Goal: Task Accomplishment & Management: Complete application form

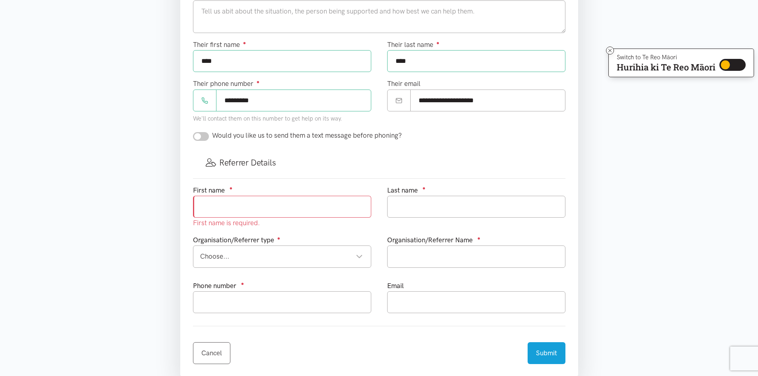
scroll to position [318, 0]
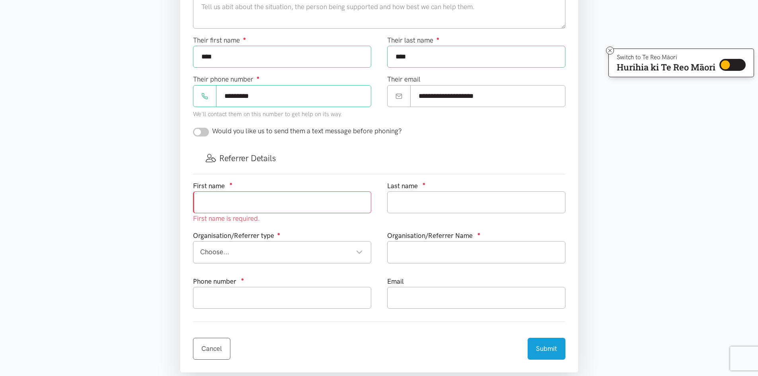
click at [292, 246] on div "Choose... Choose..." at bounding box center [282, 252] width 178 height 22
click at [415, 254] on input "text" at bounding box center [476, 252] width 178 height 22
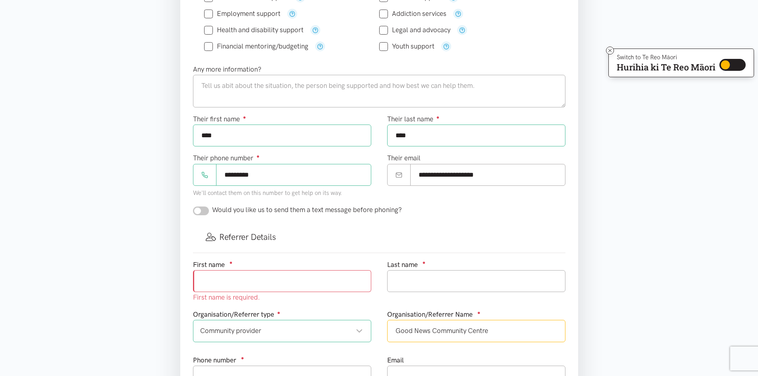
scroll to position [239, 0]
type input "Good News Community Centre"
click at [241, 94] on textarea at bounding box center [379, 92] width 373 height 33
click at [235, 85] on textarea "Maori Man over 55 currently on dialysis multiple times a week and when" at bounding box center [379, 92] width 373 height 33
click at [421, 85] on textarea "Maori Man over 55 currently on dialysis multiple times a week and when" at bounding box center [379, 92] width 373 height 33
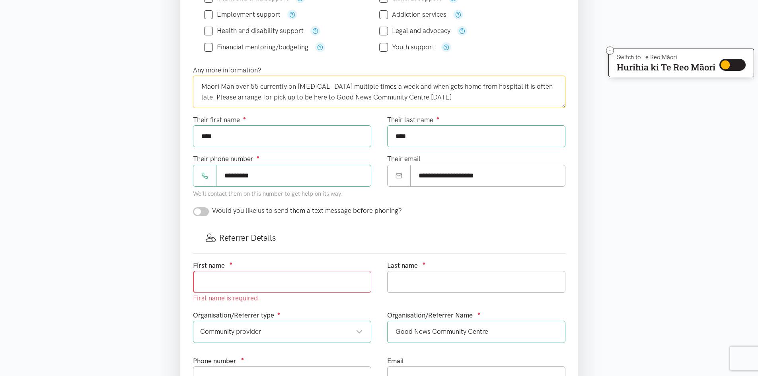
drag, startPoint x: 310, startPoint y: 88, endPoint x: 300, endPoint y: 89, distance: 9.2
click at [300, 89] on textarea "Maori Man over 55 currently on dialysis multiple times a week and when gets hom…" at bounding box center [379, 92] width 373 height 33
click at [470, 100] on textarea "Maori Man over 55 currently on dialysis multiple times a week and when gets hom…" at bounding box center [379, 92] width 373 height 33
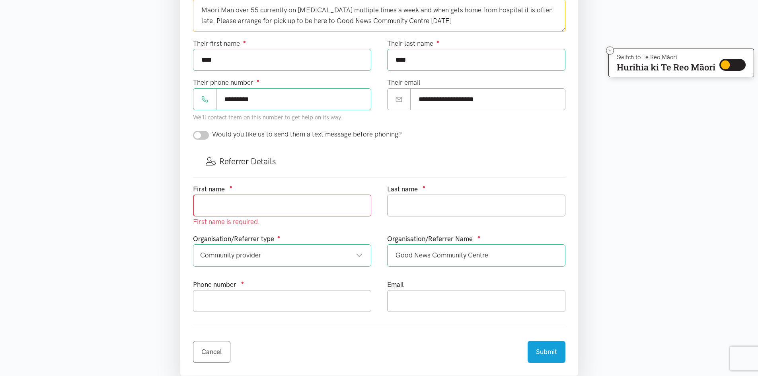
scroll to position [318, 0]
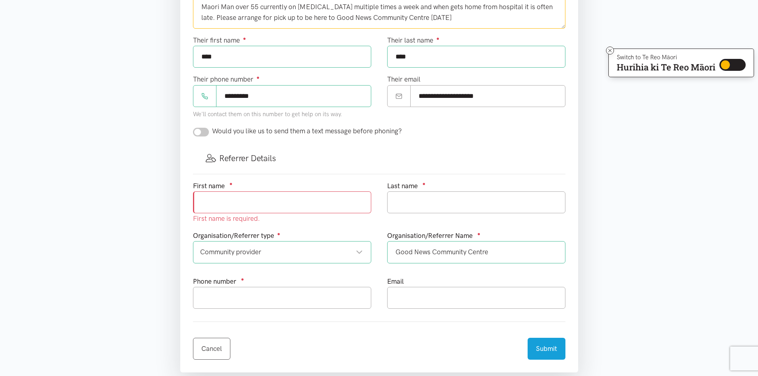
type textarea "Maori Man over 55 currently on dialysis multiple times a week and when gets hom…"
click at [261, 205] on input "text" at bounding box center [282, 202] width 178 height 22
type input "Paul"
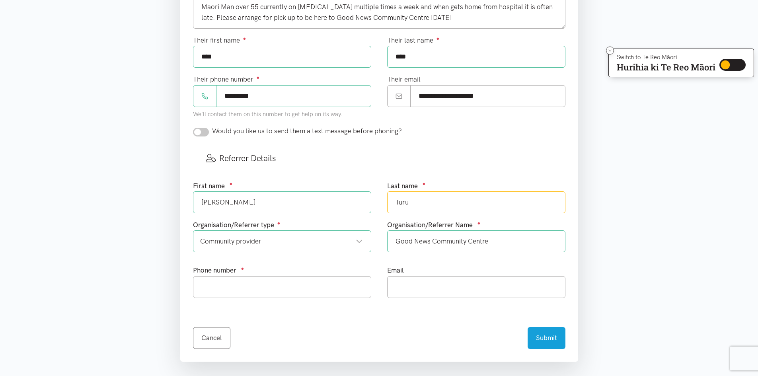
type input "Turu"
click at [253, 287] on input "text" at bounding box center [282, 287] width 178 height 22
type input "078505020"
click at [484, 288] on input "text" at bounding box center [476, 287] width 178 height 22
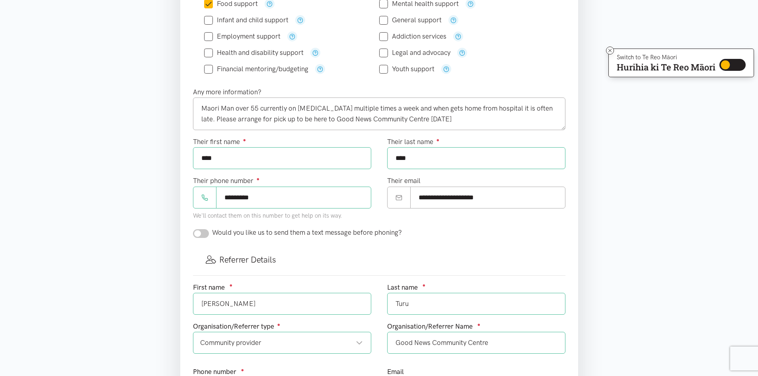
scroll to position [199, 0]
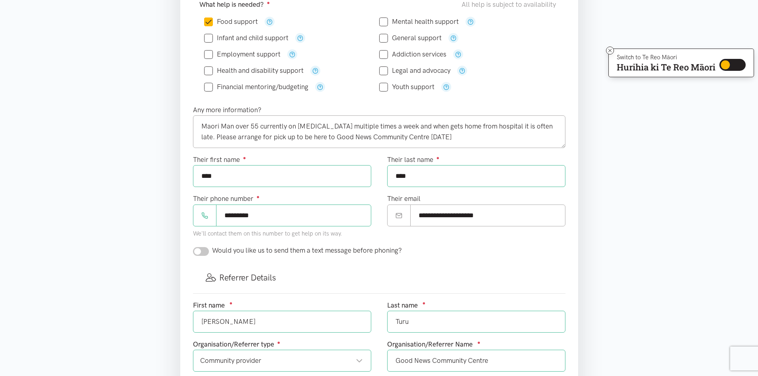
type input "goodnewscommunitycentre@gmail.com"
click at [202, 126] on textarea "Maori Man over 55 currently on dialysis multiple times a week and when gets hom…" at bounding box center [379, 131] width 373 height 33
click at [537, 129] on textarea "Maori Man over 55 currently on dialysis multiple times a week and when gets hom…" at bounding box center [379, 131] width 373 height 33
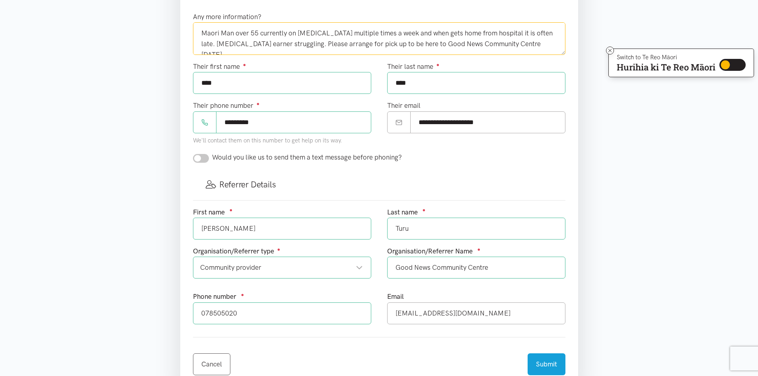
scroll to position [318, 0]
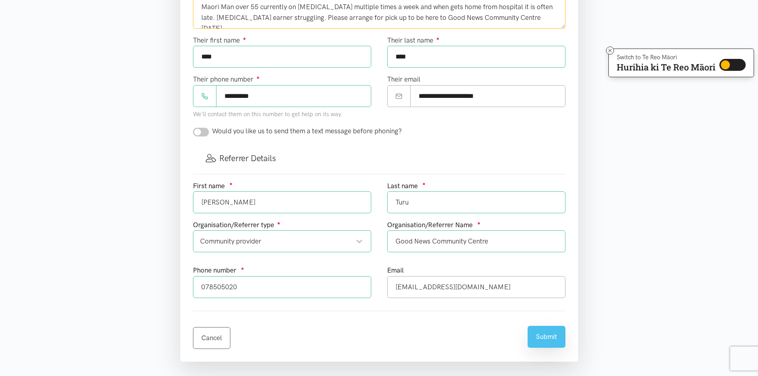
type textarea "Maori Man over 55 currently on dialysis multiple times a week and when gets hom…"
click at [549, 345] on button "Submit" at bounding box center [547, 337] width 38 height 22
click at [0, 0] on div at bounding box center [0, 0] width 0 height 0
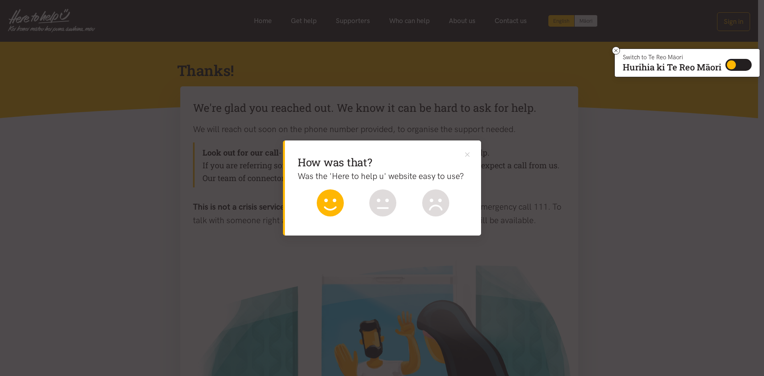
click at [328, 202] on icon at bounding box center [330, 202] width 27 height 27
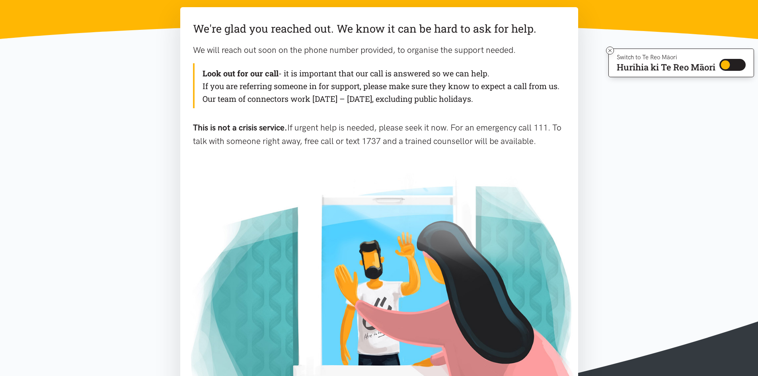
scroll to position [80, 0]
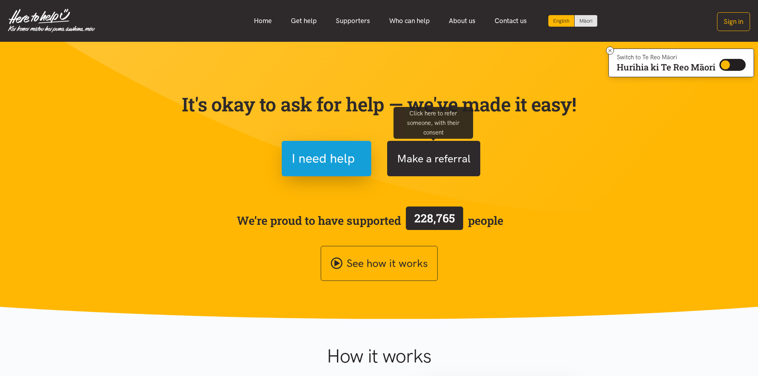
click at [445, 156] on button "Make a referral" at bounding box center [433, 158] width 93 height 35
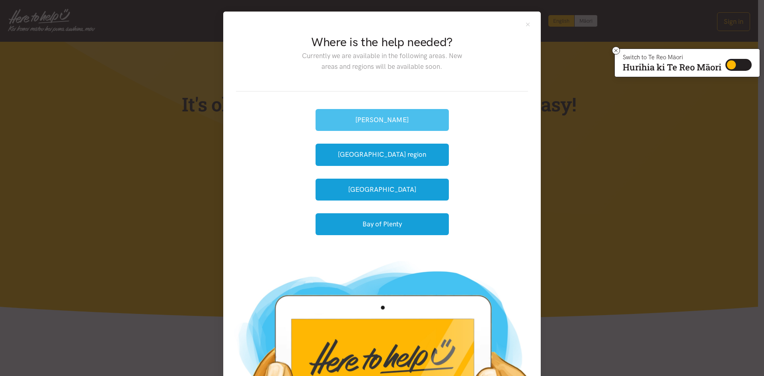
click at [423, 113] on button "[PERSON_NAME]" at bounding box center [382, 120] width 133 height 22
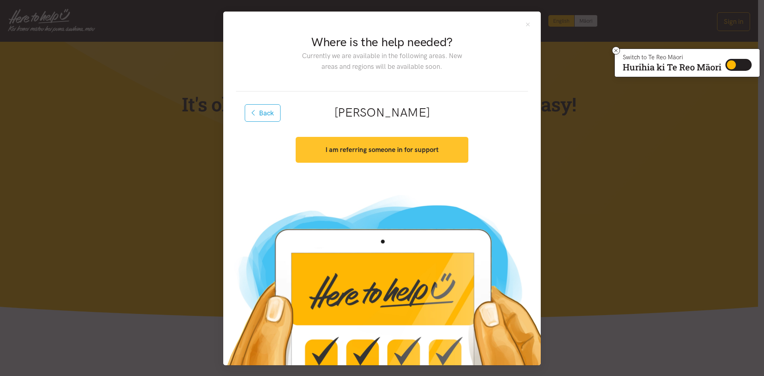
click at [394, 158] on button "I am referring someone in for support" at bounding box center [382, 150] width 172 height 26
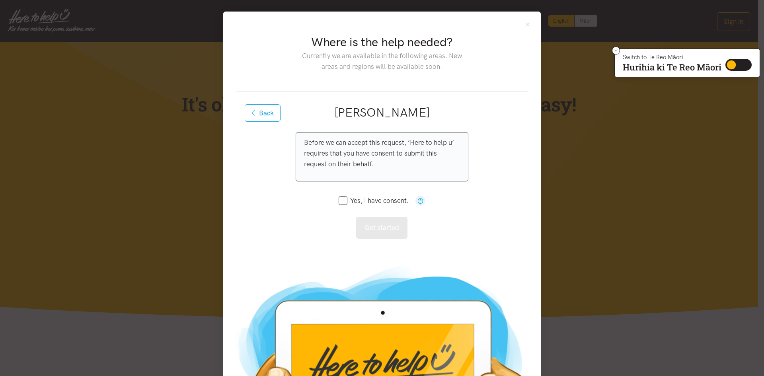
click at [339, 199] on input "Yes, I have consent." at bounding box center [374, 200] width 70 height 7
checkbox input "true"
click at [396, 226] on button "Get started" at bounding box center [381, 228] width 51 height 22
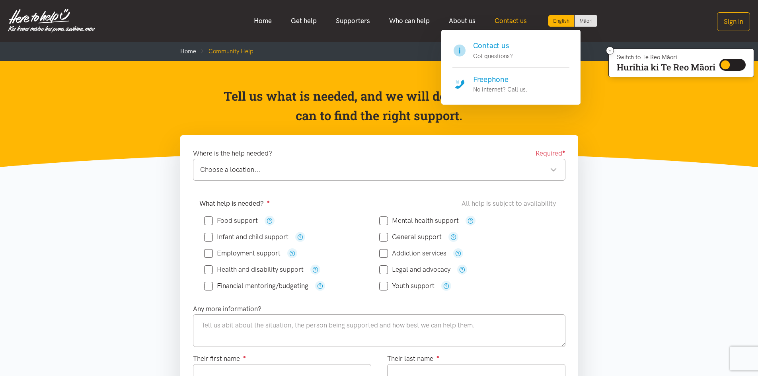
click at [513, 21] on link "Contact us" at bounding box center [510, 20] width 51 height 17
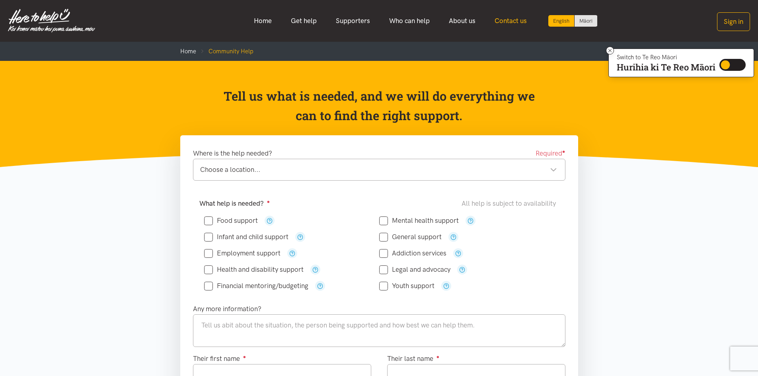
click at [516, 23] on link "Contact us" at bounding box center [510, 20] width 51 height 17
click at [517, 20] on link "Contact us" at bounding box center [510, 20] width 51 height 17
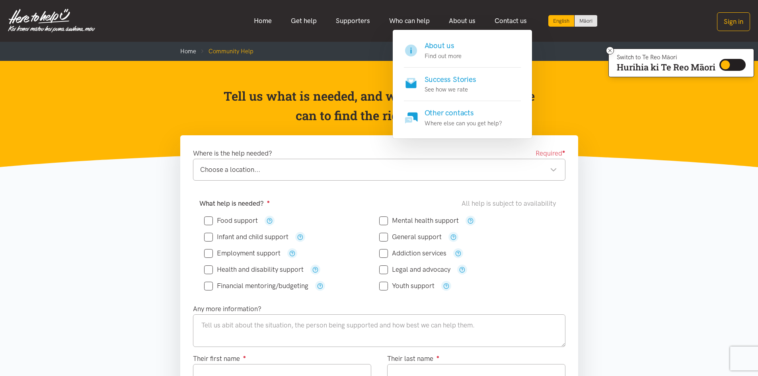
click at [445, 113] on h4 "Other contacts" at bounding box center [464, 112] width 78 height 11
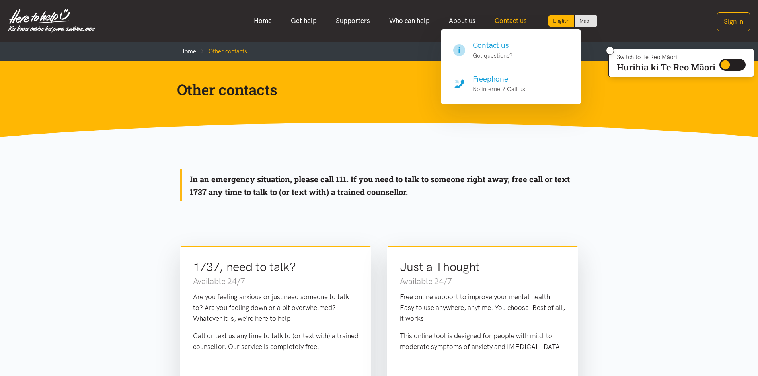
click at [496, 25] on link "Contact us" at bounding box center [510, 20] width 51 height 17
click at [501, 79] on h4 "Freephone" at bounding box center [500, 79] width 55 height 11
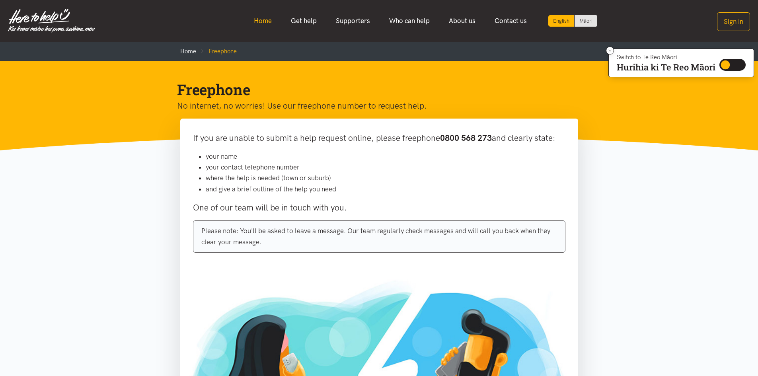
click at [263, 23] on link "Home" at bounding box center [262, 20] width 37 height 17
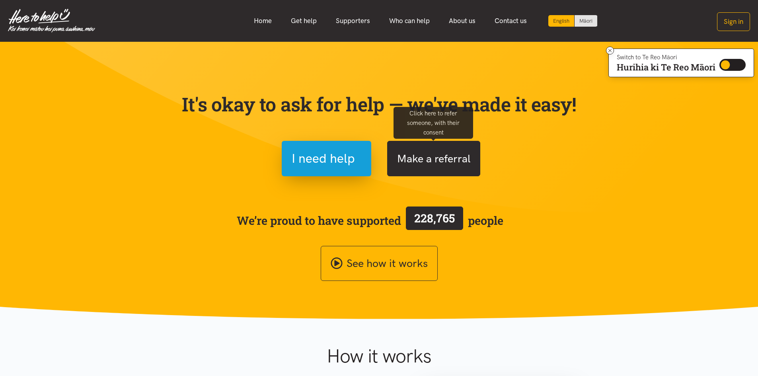
click at [462, 160] on button "Make a referral" at bounding box center [433, 158] width 93 height 35
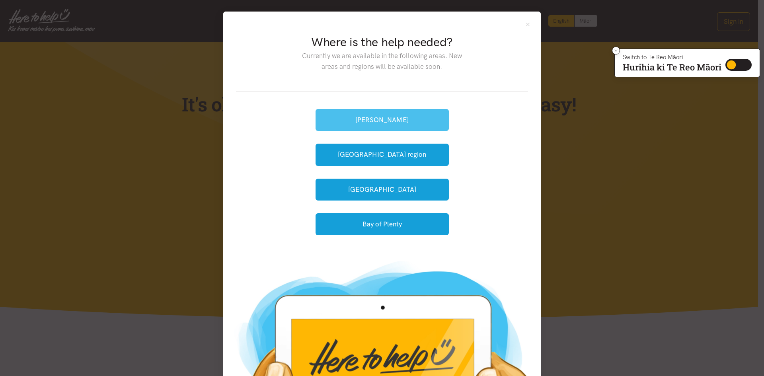
click at [411, 117] on button "[PERSON_NAME]" at bounding box center [382, 120] width 133 height 22
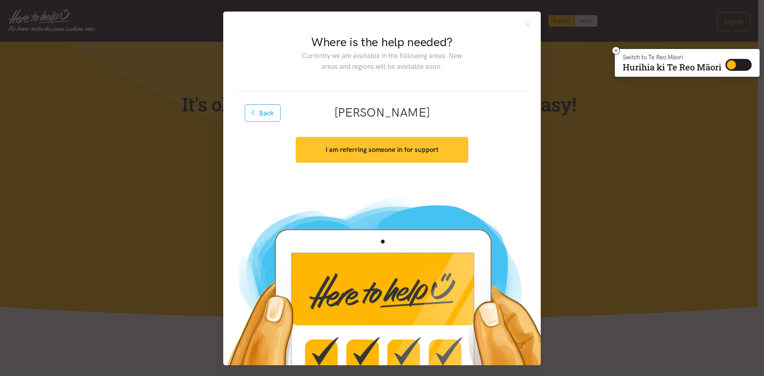
click at [404, 156] on button "I am referring someone in for support" at bounding box center [382, 150] width 172 height 26
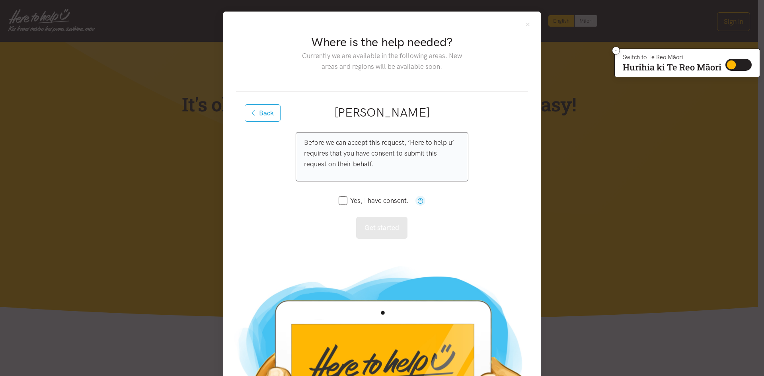
click at [339, 202] on input "Yes, I have consent." at bounding box center [374, 200] width 70 height 7
click at [339, 201] on input "Yes, I have consent." at bounding box center [374, 200] width 70 height 7
checkbox input "true"
click at [377, 223] on button "Get started" at bounding box center [381, 228] width 51 height 22
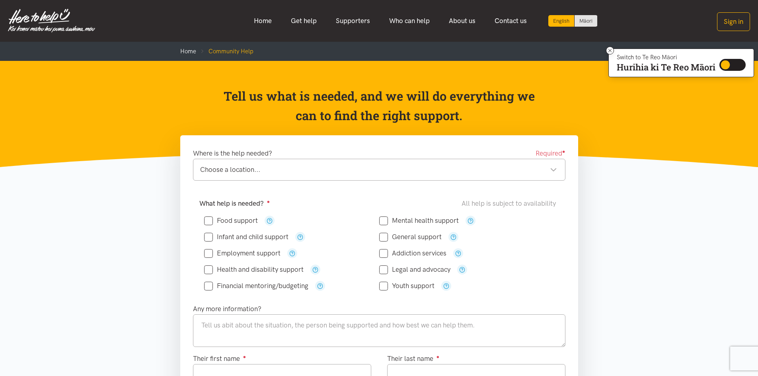
click at [422, 176] on div "Choose a location... Choose a location..." at bounding box center [379, 170] width 373 height 22
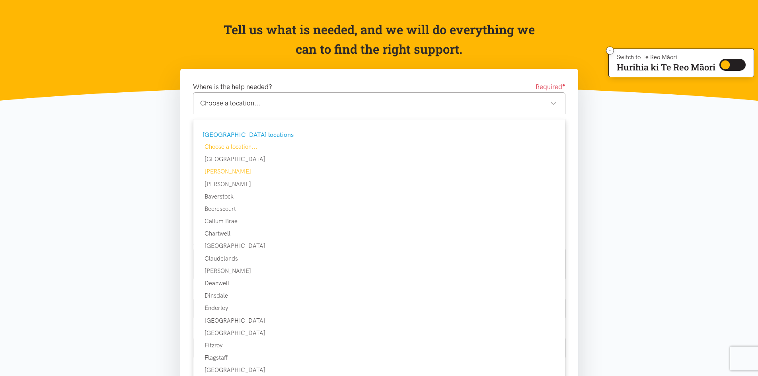
scroll to position [80, 0]
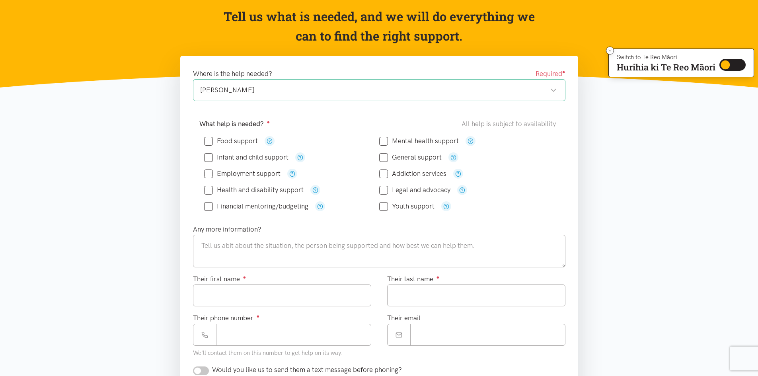
click at [208, 140] on input "Food support" at bounding box center [231, 141] width 54 height 7
checkbox input "true"
click at [271, 140] on icon "button" at bounding box center [270, 141] width 6 height 6
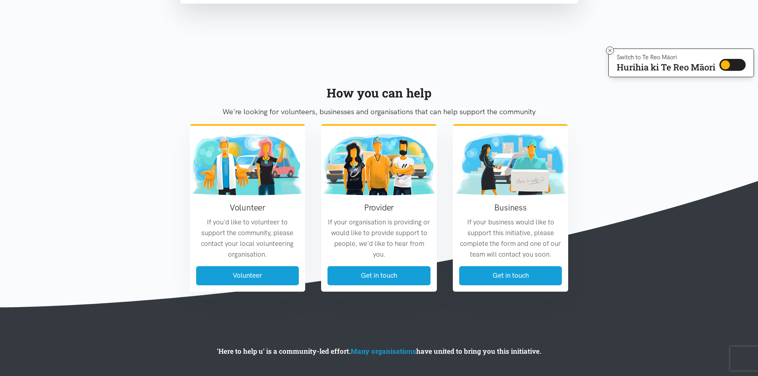
scroll to position [557, 0]
